Goal: Information Seeking & Learning: Learn about a topic

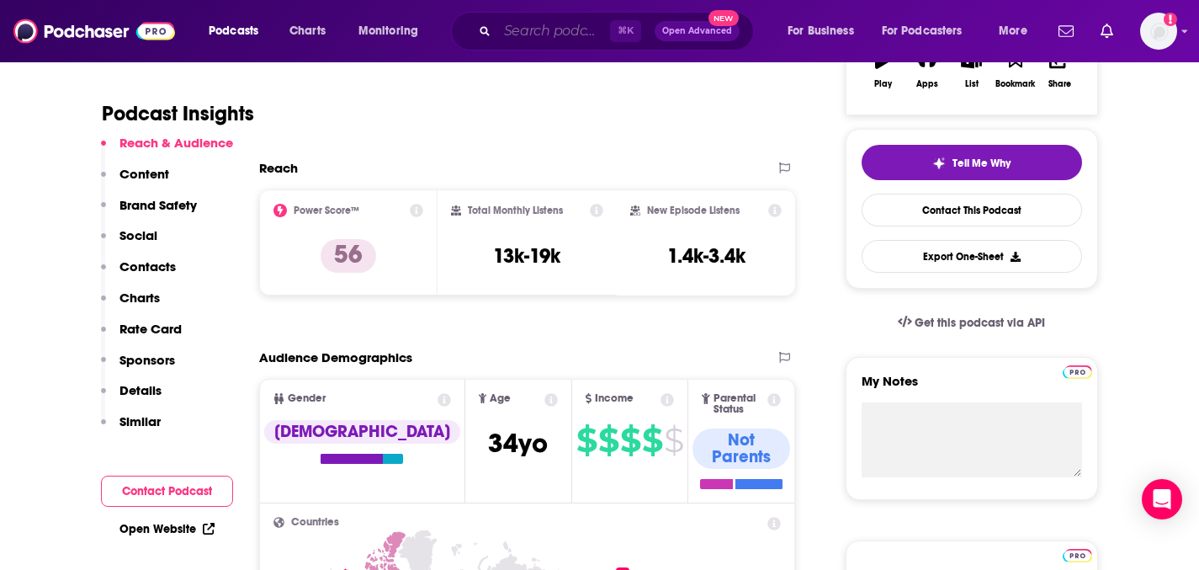
click at [584, 35] on input "Search podcasts, credits, & more..." at bounding box center [553, 31] width 113 height 27
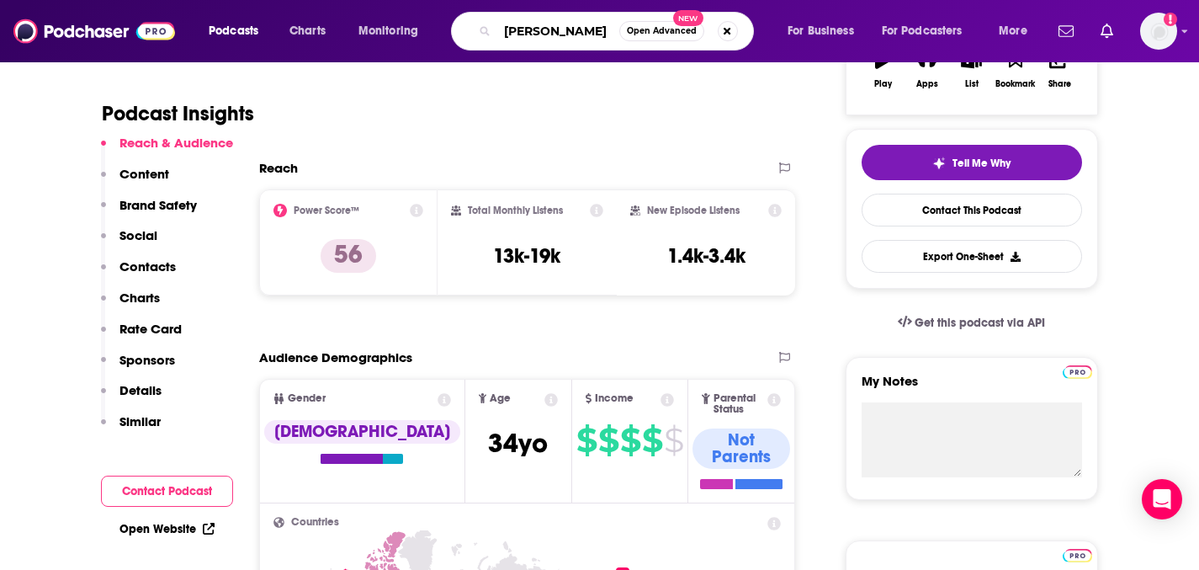
click at [619, 34] on input "[PERSON_NAME]" at bounding box center [558, 31] width 122 height 27
paste input "[PERSON_NAME]"
type input "[PERSON_NAME]"
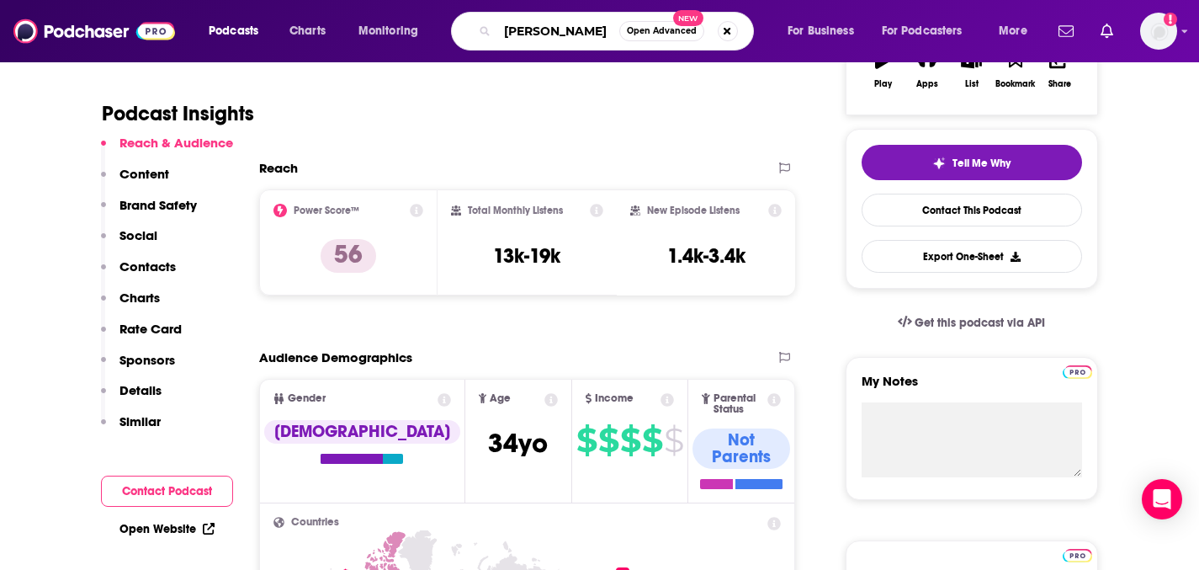
scroll to position [0, 64]
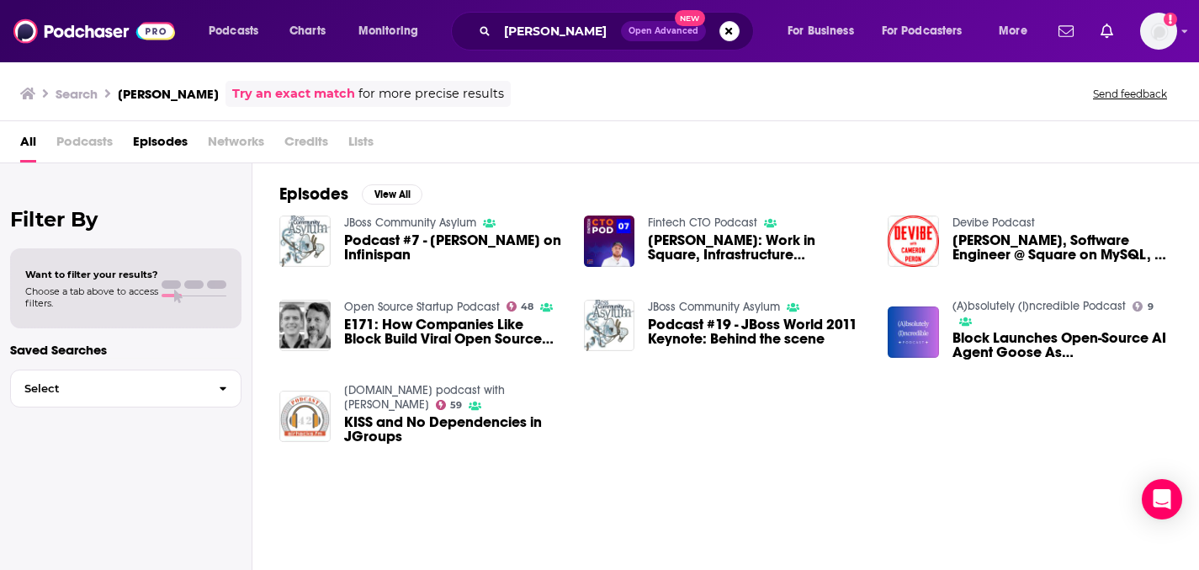
click at [564, 346] on span "E171: How Companies Like Block Build Viral Open Source Projects" at bounding box center [454, 331] width 220 height 29
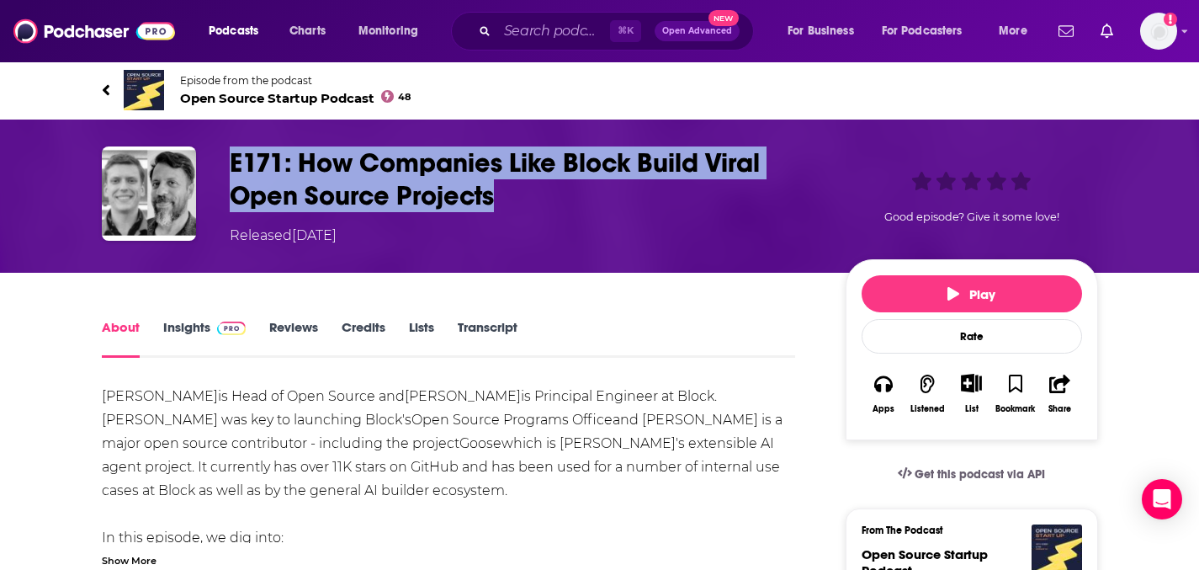
drag, startPoint x: 635, startPoint y: 251, endPoint x: 213, endPoint y: 206, distance: 424.8
click at [230, 206] on h1 "E171: How Companies Like Block Build Viral Open Source Projects" at bounding box center [524, 179] width 589 height 66
copy h1 "E171: How Companies Like Block Build Viral Open Source Projects"
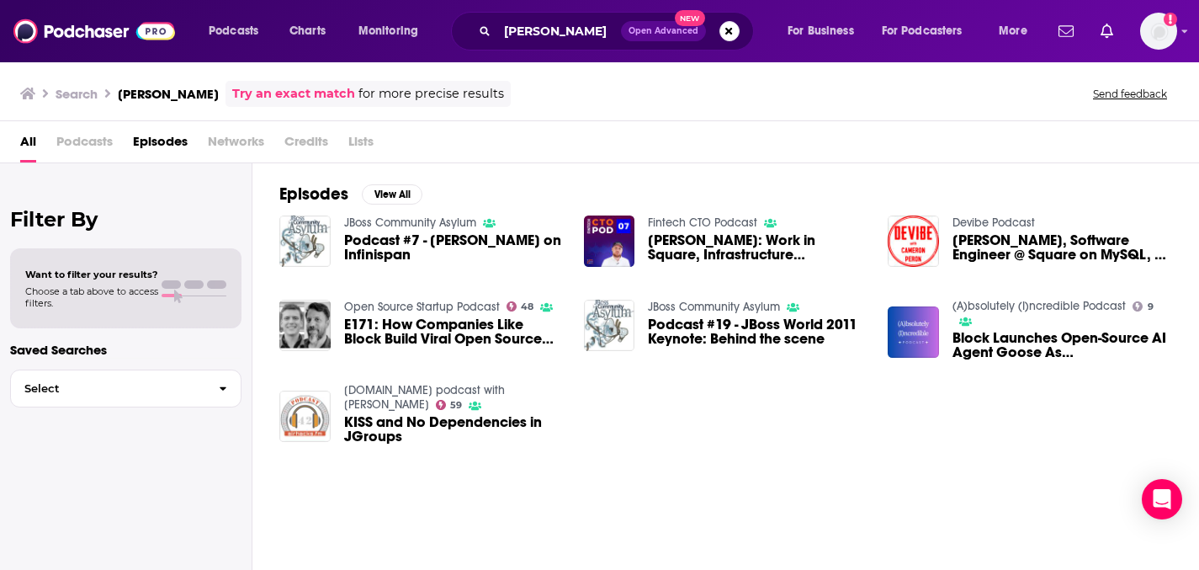
scroll to position [15, 0]
click at [1051, 359] on span "Block Launches Open-Source AI Agent Goose As [PERSON_NAME] Praises DeepSeek's D…" at bounding box center [1063, 345] width 220 height 29
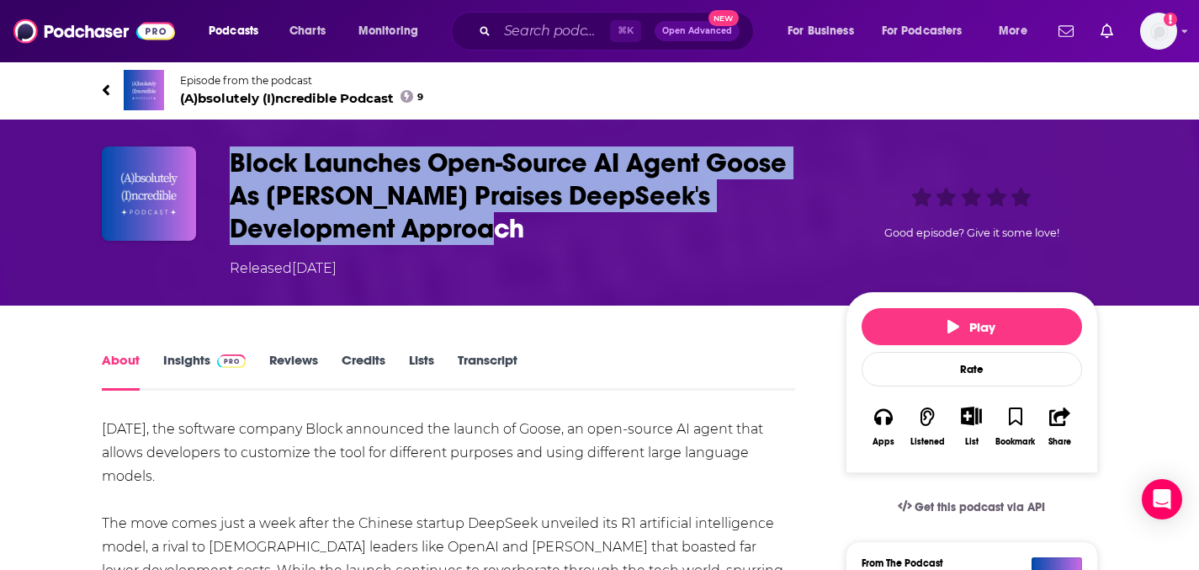
drag, startPoint x: 655, startPoint y: 300, endPoint x: 167, endPoint y: 235, distance: 491.5
click at [167, 235] on div "Block Launches Open-Source AI Agent Goose As [PERSON_NAME] Praises DeepSeek's D…" at bounding box center [600, 212] width 996 height 132
copy div "Block Launches Open-Source AI Agent Goose As [PERSON_NAME] Praises DeepSeek's D…"
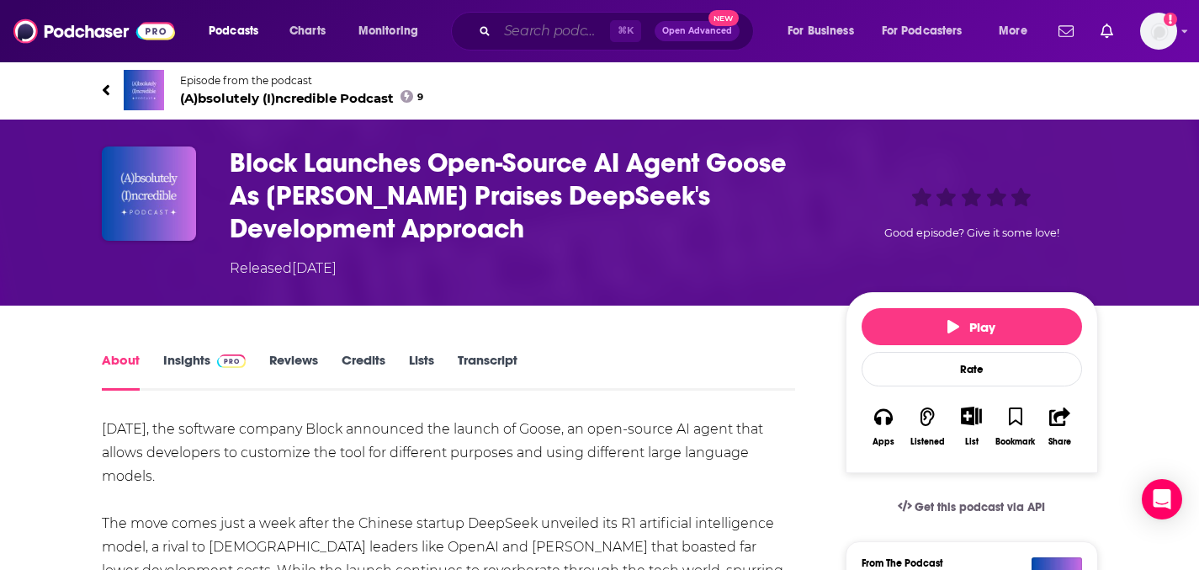
click at [596, 30] on input "Search podcasts, credits, & more..." at bounding box center [553, 31] width 113 height 27
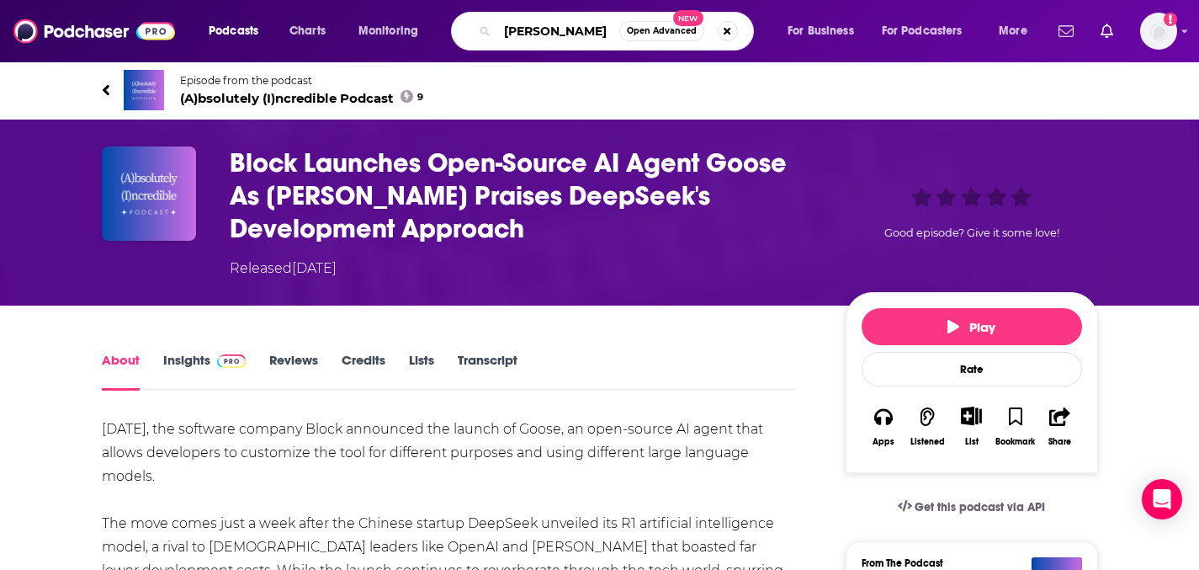
type input "[PERSON_NAME]"
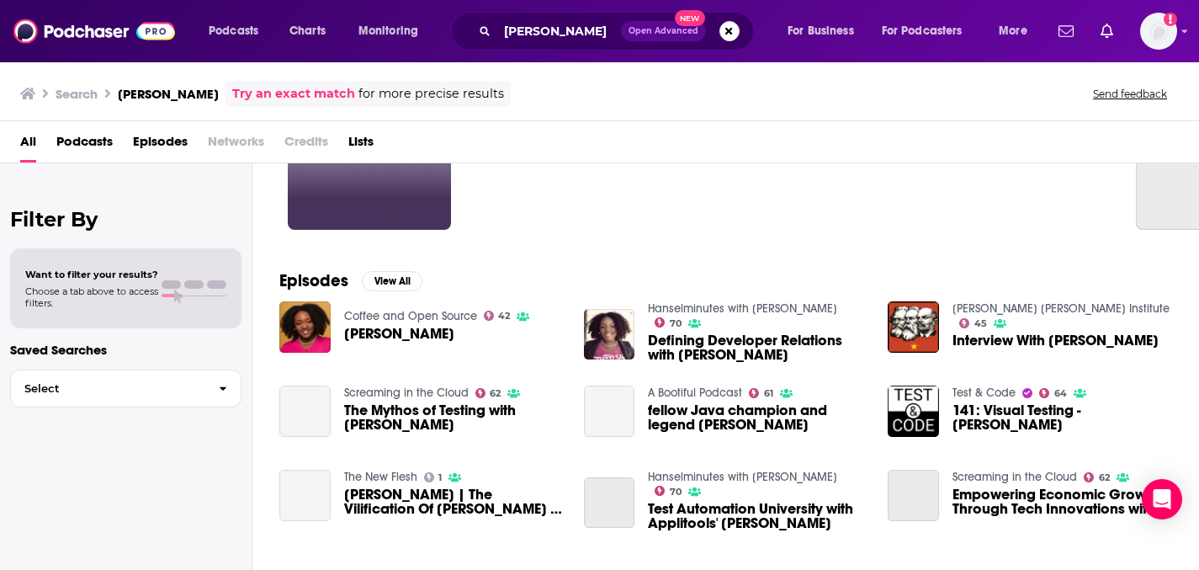
scroll to position [161, 0]
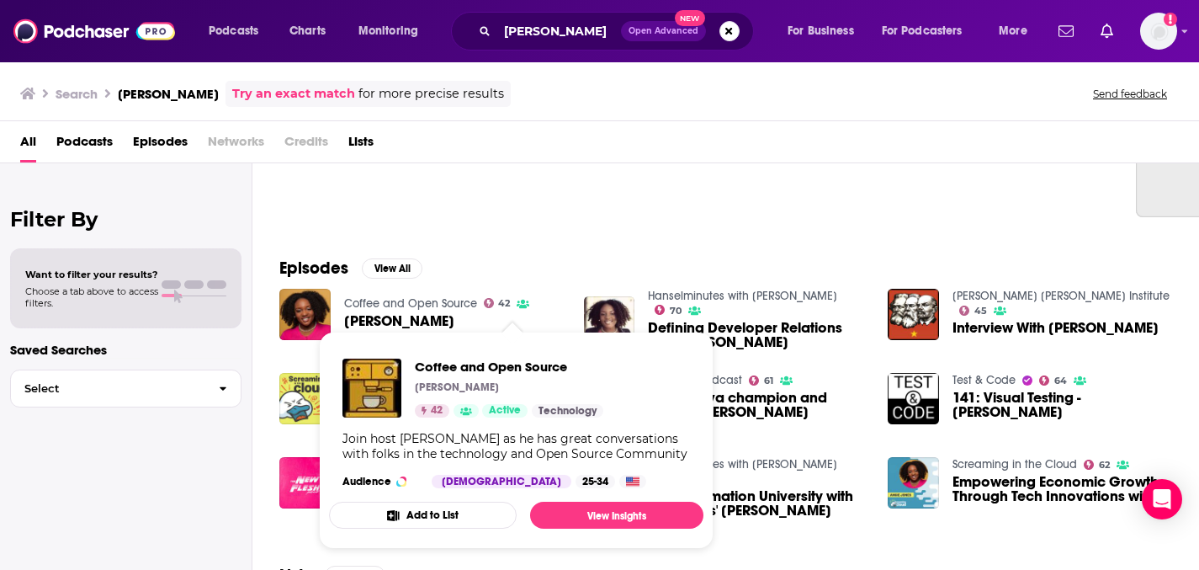
click at [560, 332] on span "Coffee and Open Source [PERSON_NAME] 42 Active Technology Join host [PERSON_NAM…" at bounding box center [516, 439] width 395 height 237
click at [501, 331] on span "Coffee and Open Source [PERSON_NAME] 42 Active Technology Join host [PERSON_NAM…" at bounding box center [516, 439] width 395 height 237
click at [487, 326] on span "Coffee and Open Source [PERSON_NAME] 42 Active Technology Join host [PERSON_NAM…" at bounding box center [516, 439] width 395 height 237
click at [565, 320] on div "Episodes View All Coffee and Open Source 42 [PERSON_NAME] Hanselminutes with [P…" at bounding box center [725, 390] width 947 height 307
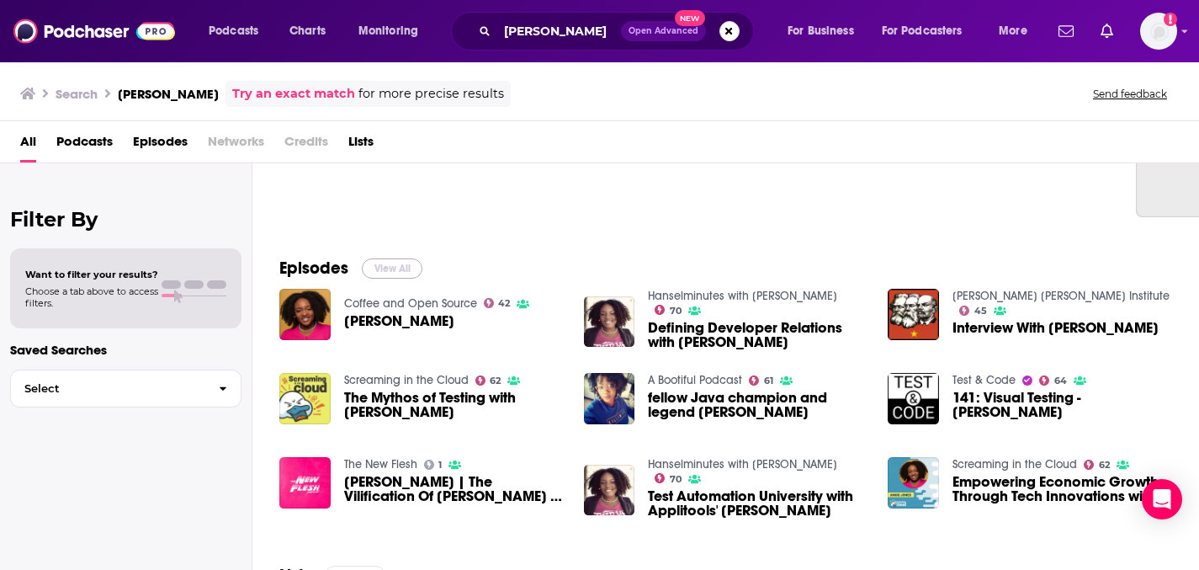
click at [422, 279] on button "View All" at bounding box center [392, 268] width 61 height 20
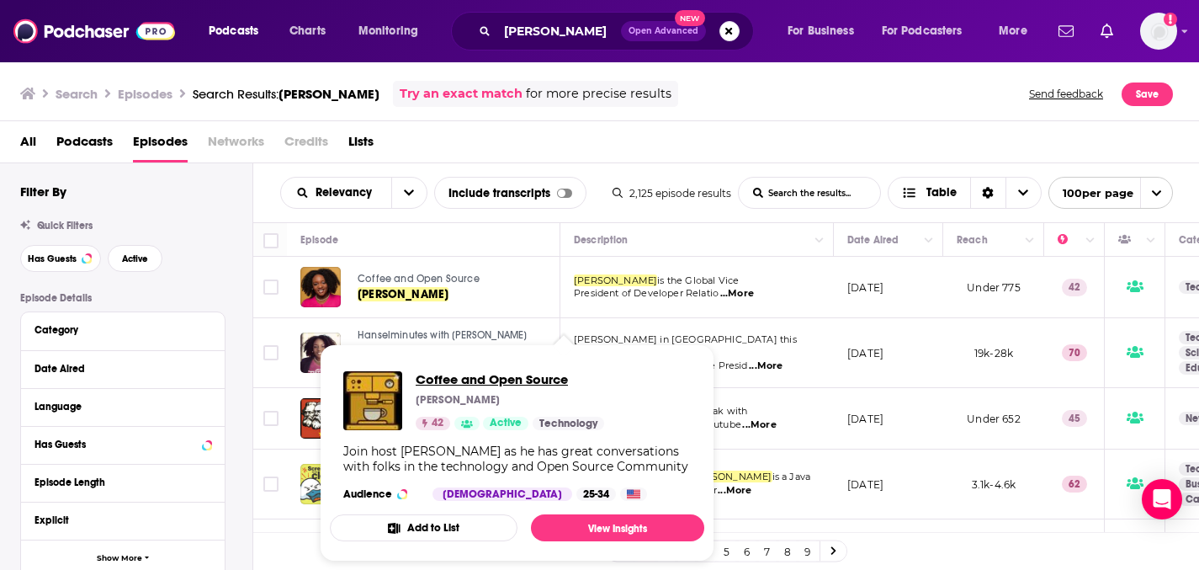
click at [504, 387] on span "Coffee and Open Source" at bounding box center [510, 379] width 189 height 16
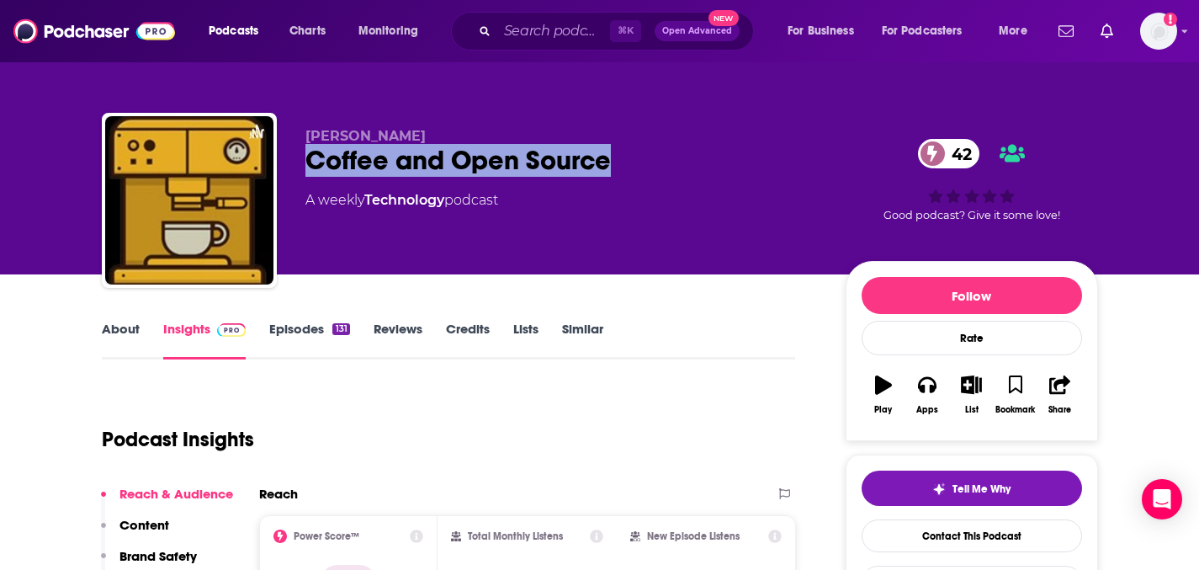
drag, startPoint x: 713, startPoint y: 192, endPoint x: 316, endPoint y: 183, distance: 397.3
click at [316, 177] on div "Coffee and Open Source 42" at bounding box center [561, 160] width 513 height 33
copy h2 "Coffee and Open Source"
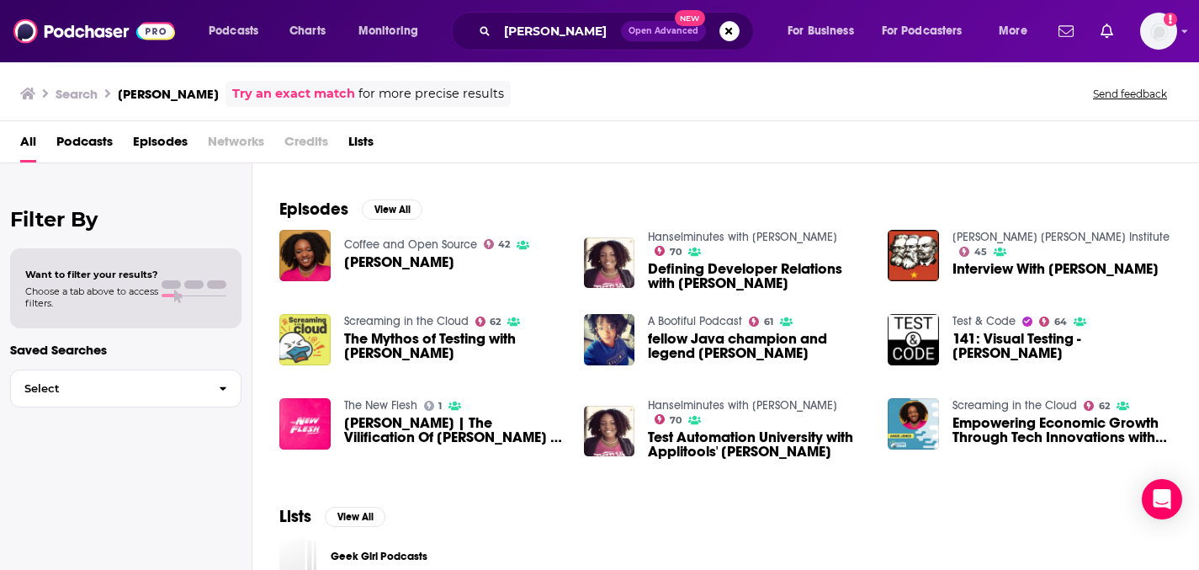
scroll to position [236, 0]
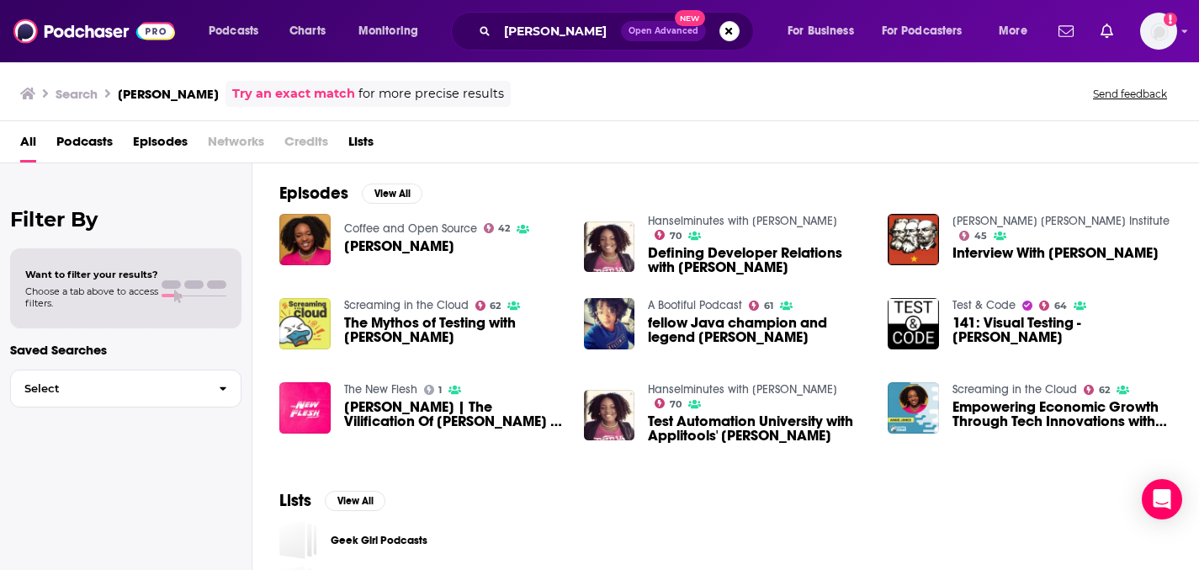
click at [799, 274] on span "Defining Developer Relations with [PERSON_NAME]" at bounding box center [758, 260] width 220 height 29
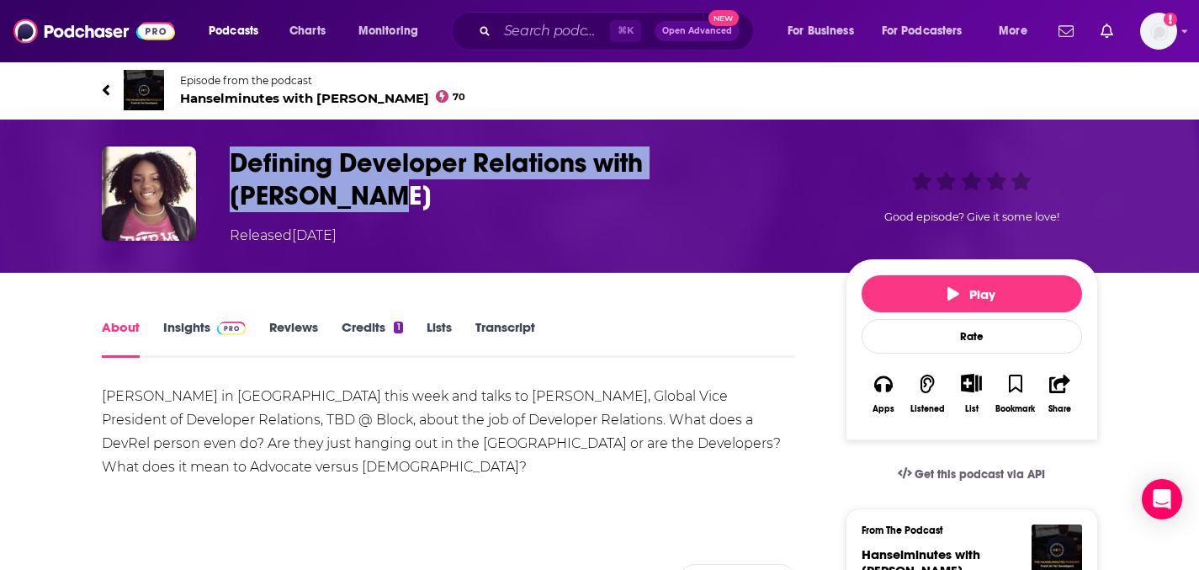
drag, startPoint x: 352, startPoint y: 263, endPoint x: 194, endPoint y: 199, distance: 170.6
click at [194, 199] on div "Defining Developer Relations with [PERSON_NAME] Released [DATE] Good episode? G…" at bounding box center [600, 195] width 996 height 99
copy h1 "Defining Developer Relations with [PERSON_NAME]"
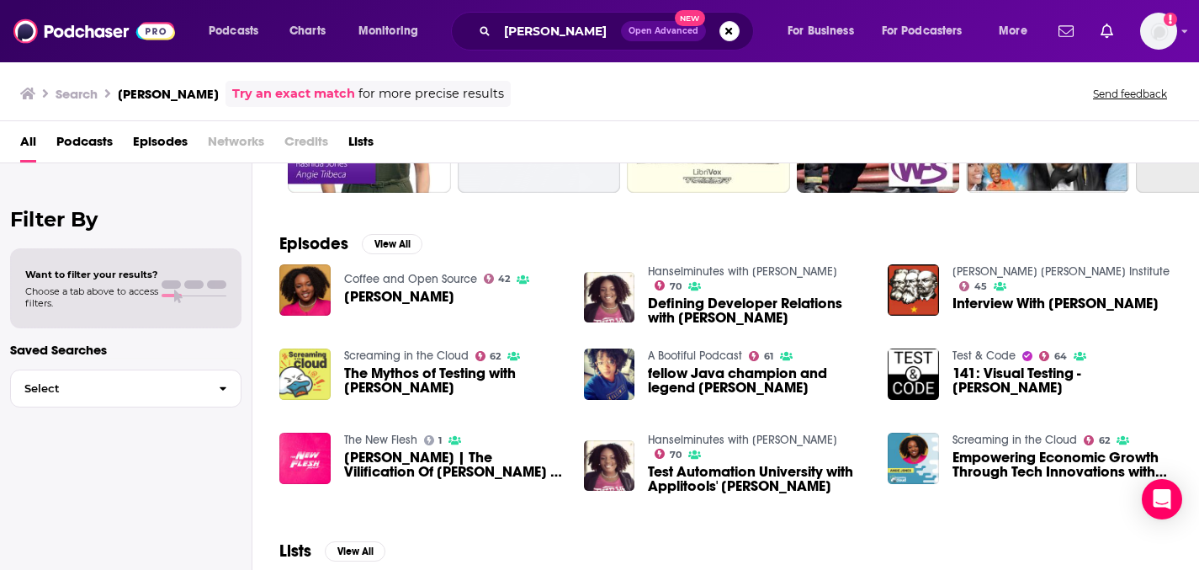
scroll to position [190, 0]
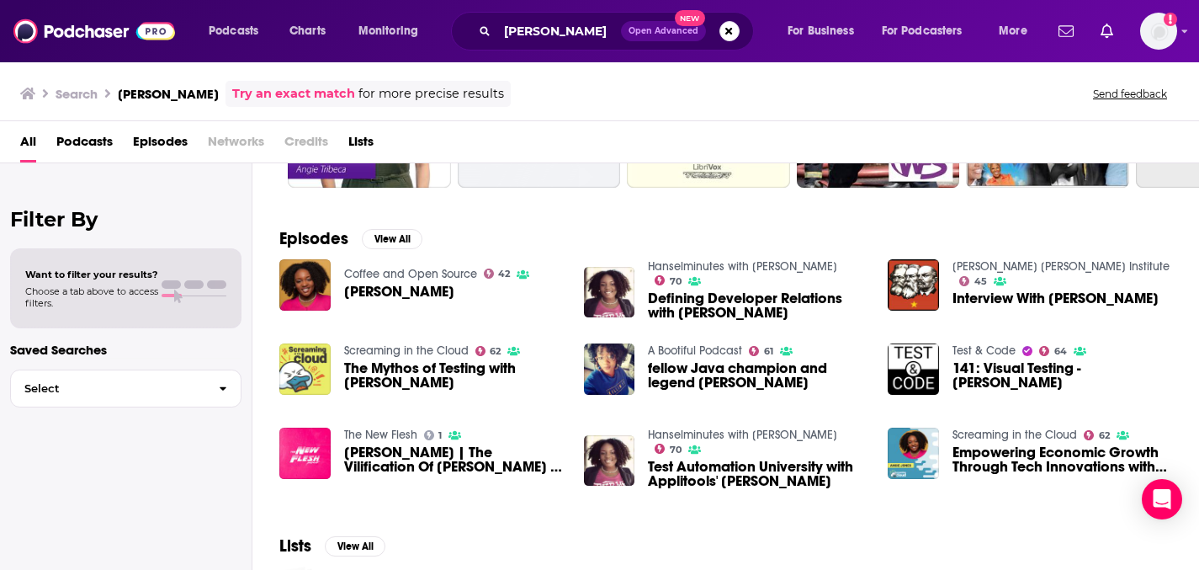
click at [507, 390] on span "The Mythos of Testing with [PERSON_NAME]" at bounding box center [454, 375] width 220 height 29
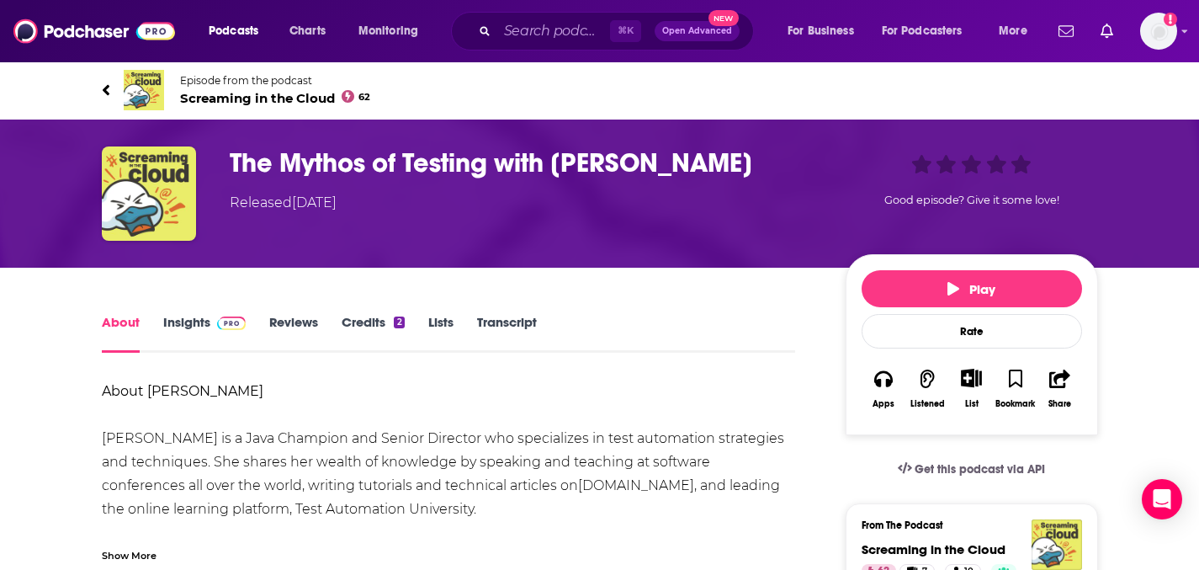
click at [377, 179] on h1 "The Mythos of Testing with [PERSON_NAME]" at bounding box center [524, 162] width 589 height 33
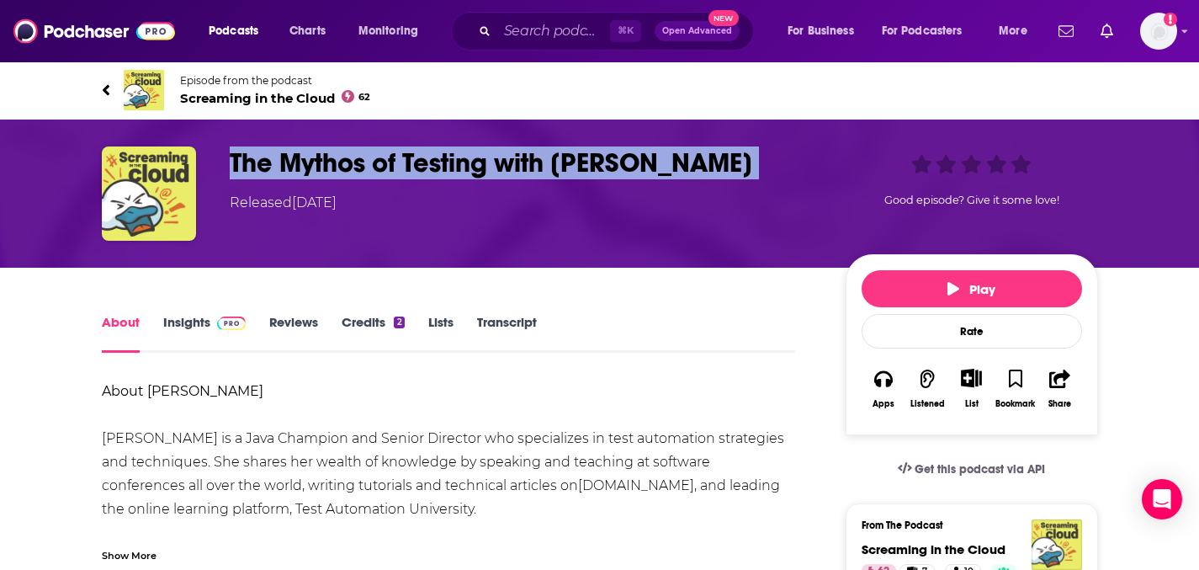
click at [377, 179] on h1 "The Mythos of Testing with [PERSON_NAME]" at bounding box center [524, 162] width 589 height 33
copy h1 "The Mythos of Testing with [PERSON_NAME]"
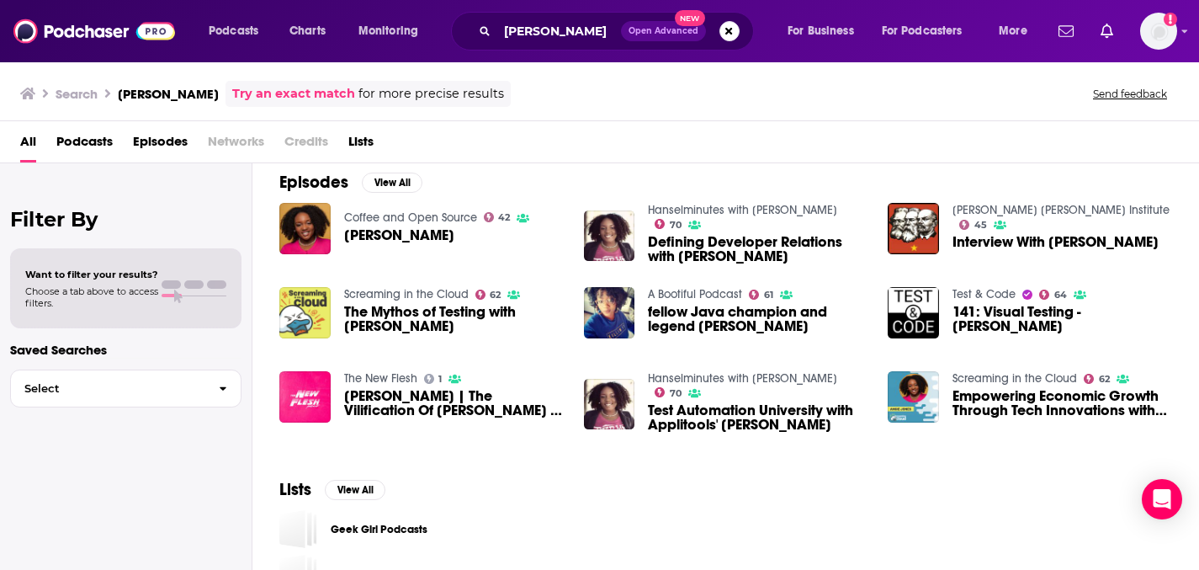
scroll to position [253, 0]
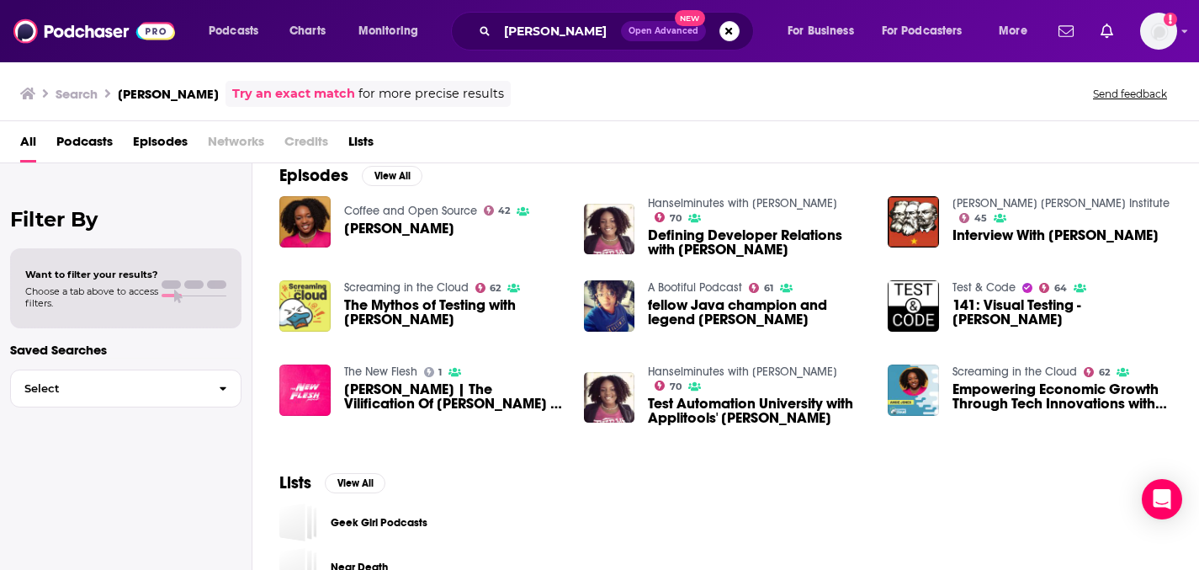
click at [852, 327] on span "fellow Java champion and legend [PERSON_NAME]" at bounding box center [758, 312] width 220 height 29
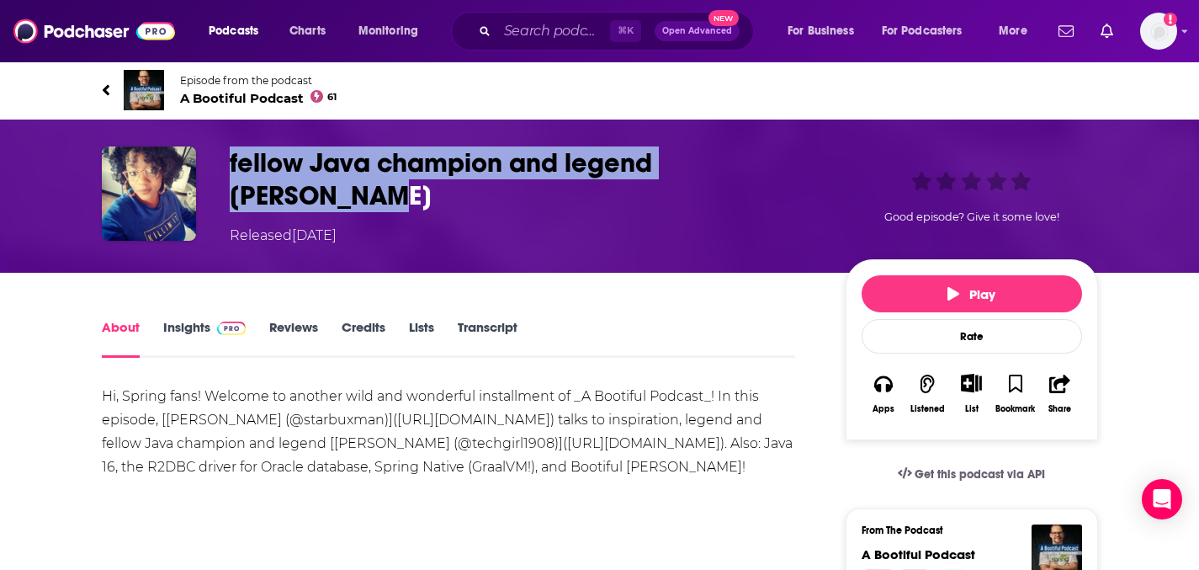
drag, startPoint x: 348, startPoint y: 247, endPoint x: 214, endPoint y: 202, distance: 141.8
click at [230, 202] on h1 "fellow Java champion and legend [PERSON_NAME]" at bounding box center [524, 179] width 589 height 66
copy h1 "fellow Java champion and legend [PERSON_NAME]"
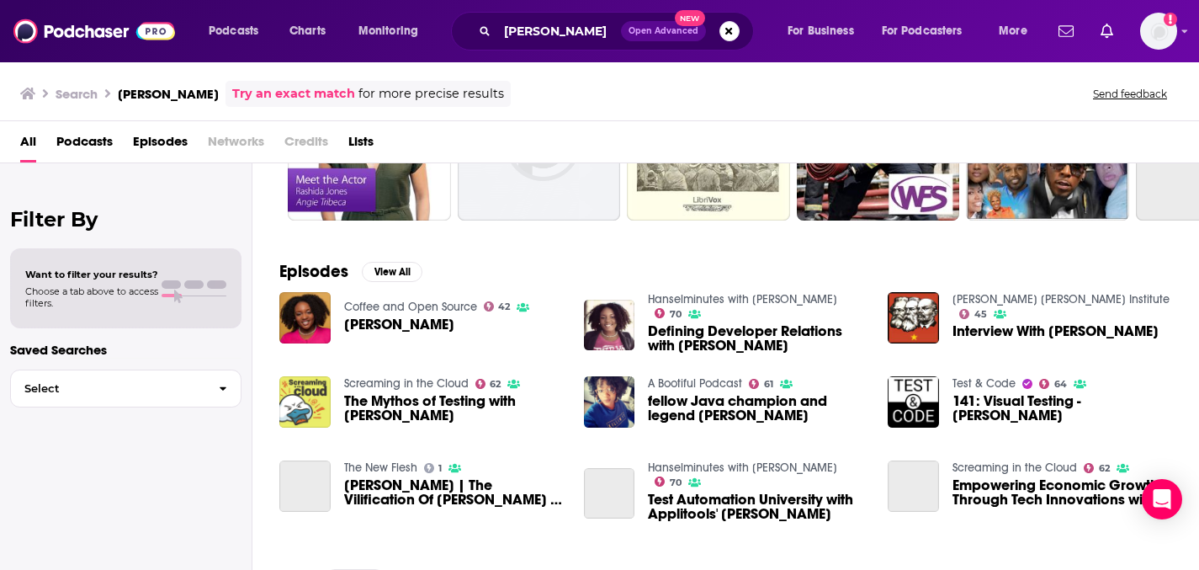
scroll to position [227, 0]
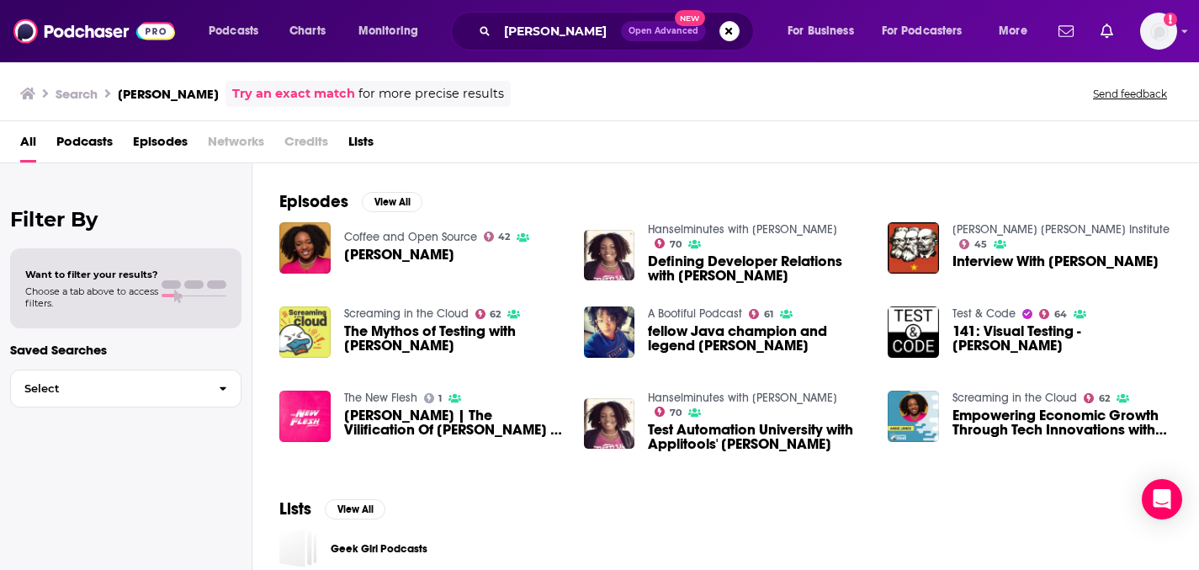
click at [783, 283] on span "Defining Developer Relations with [PERSON_NAME]" at bounding box center [758, 268] width 220 height 29
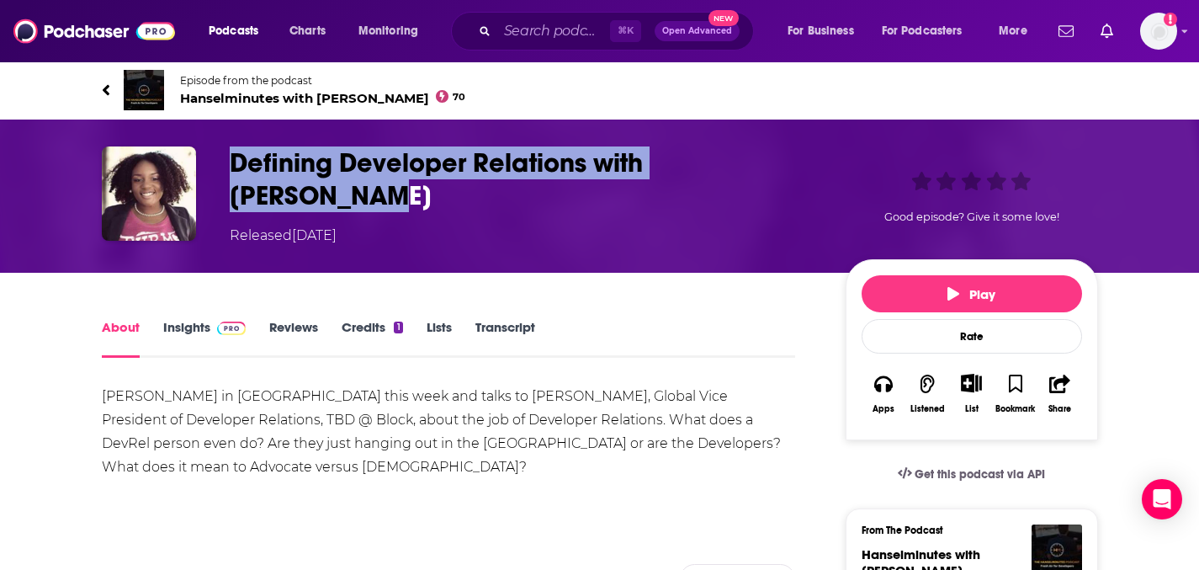
drag, startPoint x: 362, startPoint y: 232, endPoint x: 202, endPoint y: 209, distance: 161.6
click at [202, 209] on div "Defining Developer Relations with [PERSON_NAME] Released [DATE] Good episode? G…" at bounding box center [600, 195] width 996 height 99
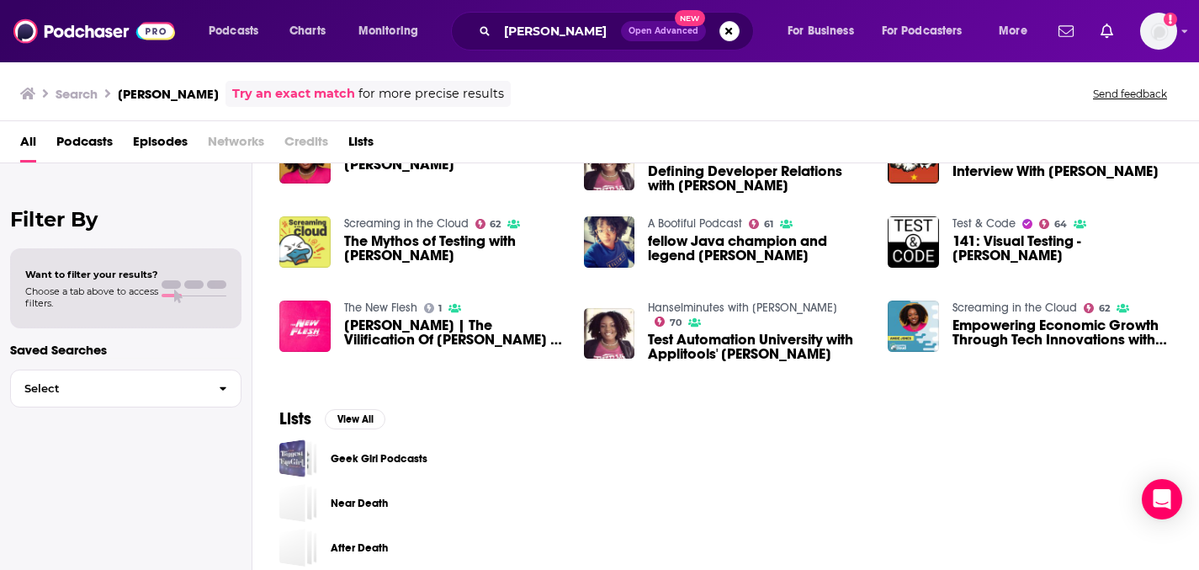
scroll to position [330, 0]
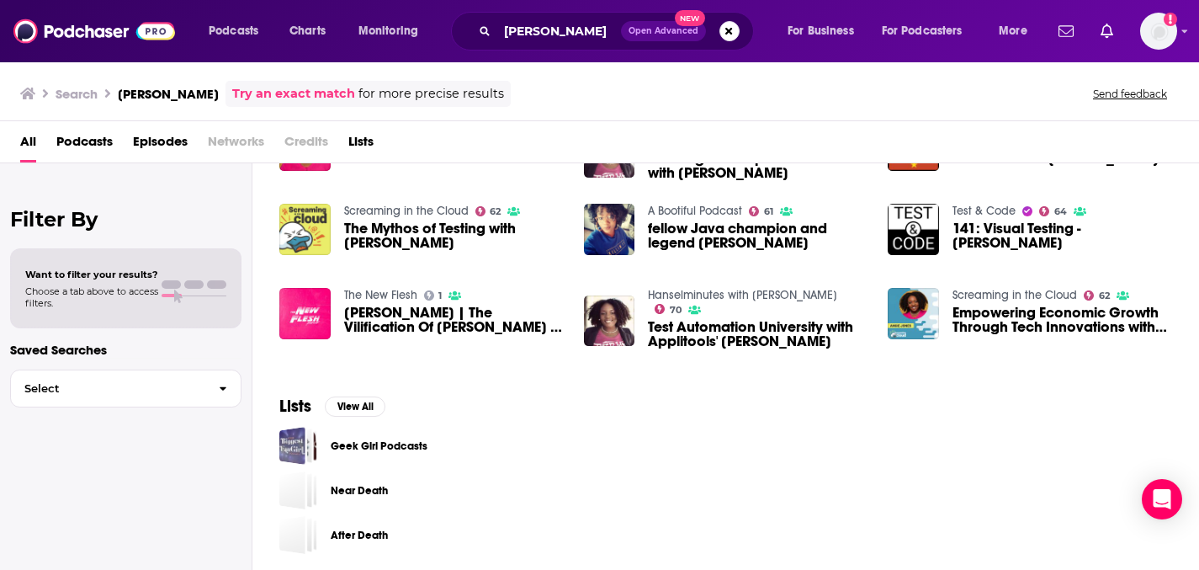
click at [1070, 250] on span "141: Visual Testing - [PERSON_NAME]" at bounding box center [1063, 235] width 220 height 29
